Goal: Task Accomplishment & Management: Complete application form

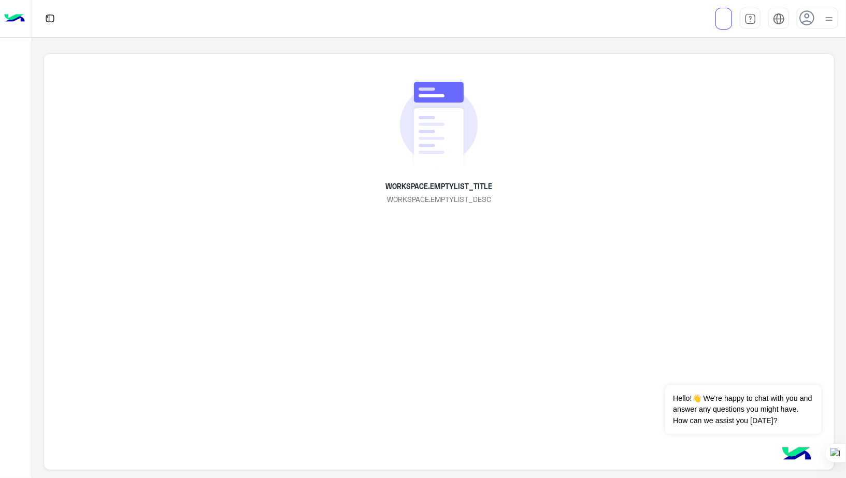
click at [814, 19] on icon at bounding box center [808, 18] width 16 height 16
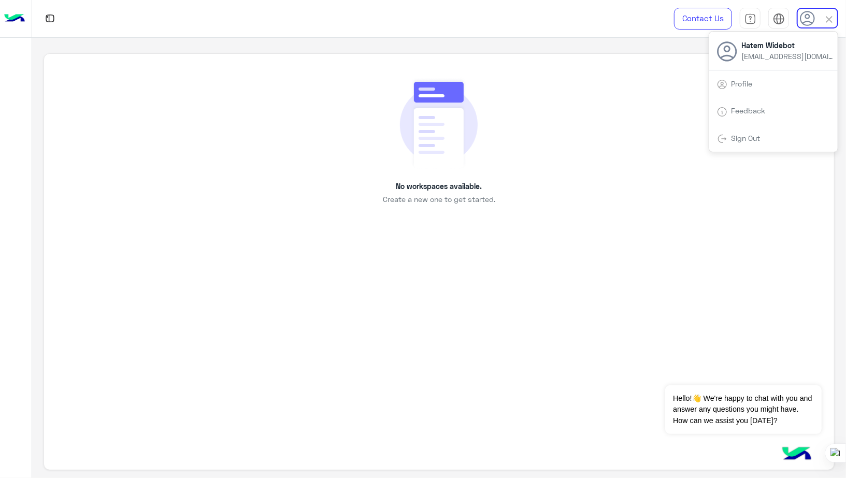
click at [747, 140] on link "Sign Out" at bounding box center [746, 138] width 29 height 9
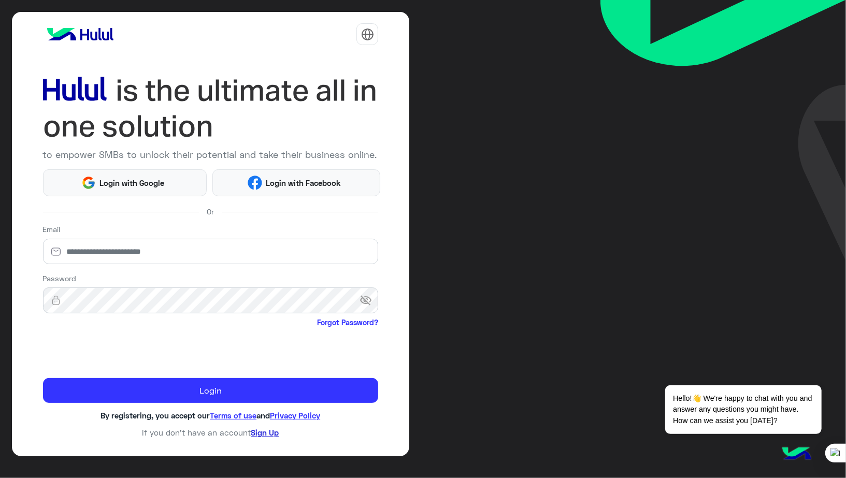
click at [265, 434] on link "Sign Up" at bounding box center [265, 432] width 28 height 9
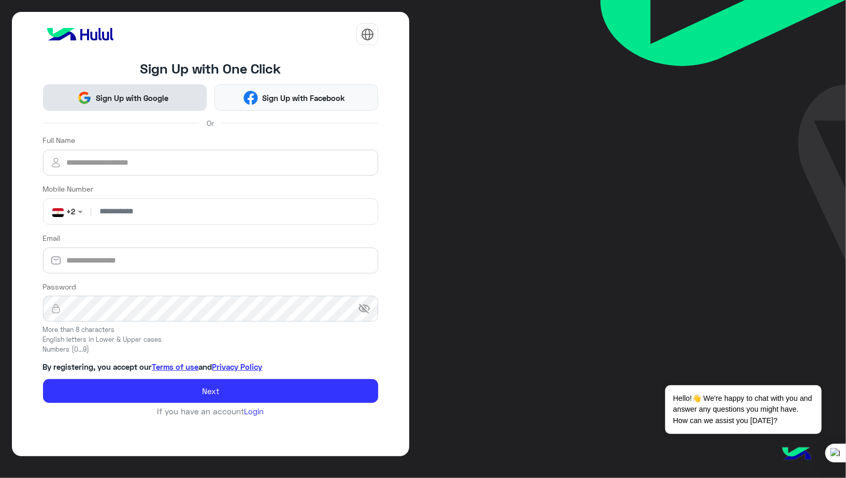
click at [121, 93] on span "Sign Up with Google" at bounding box center [132, 98] width 80 height 12
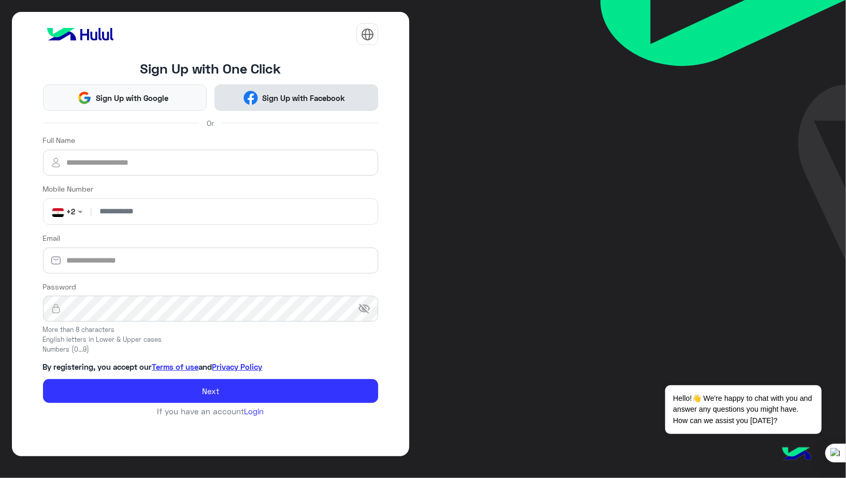
click at [307, 92] on span "Sign Up with Facebook" at bounding box center [303, 98] width 91 height 12
